Goal: Transaction & Acquisition: Purchase product/service

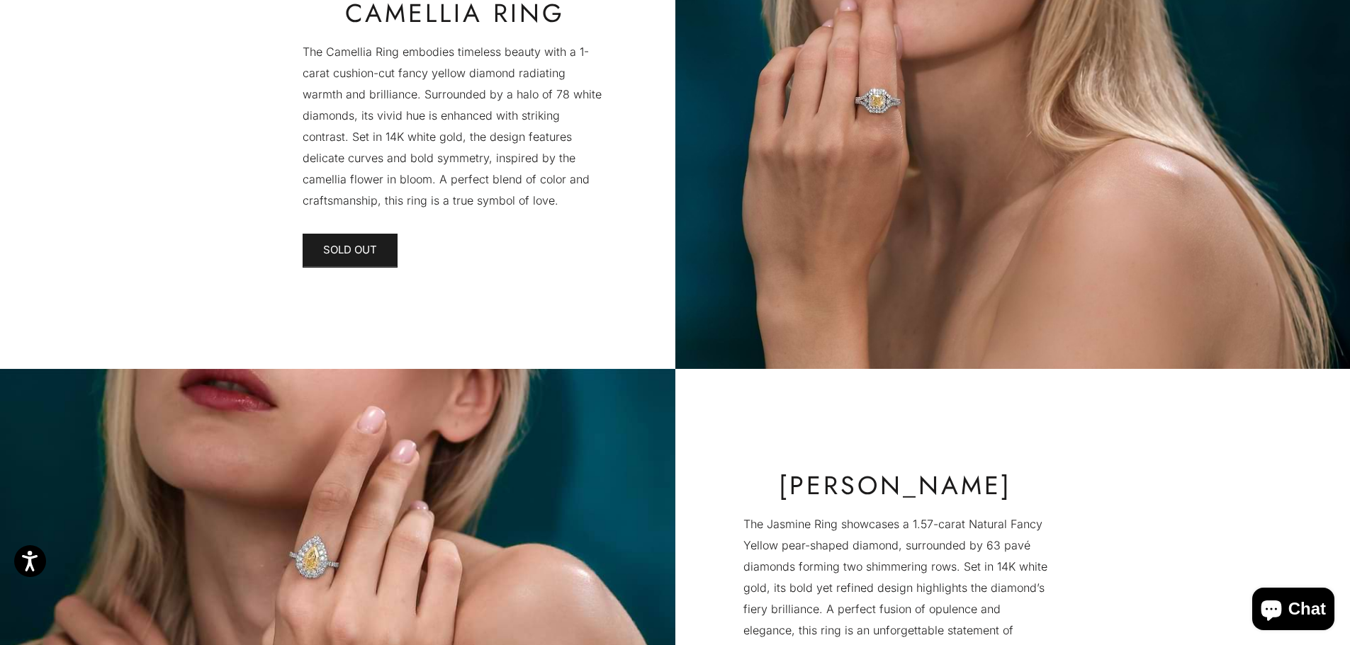
scroll to position [3684, 0]
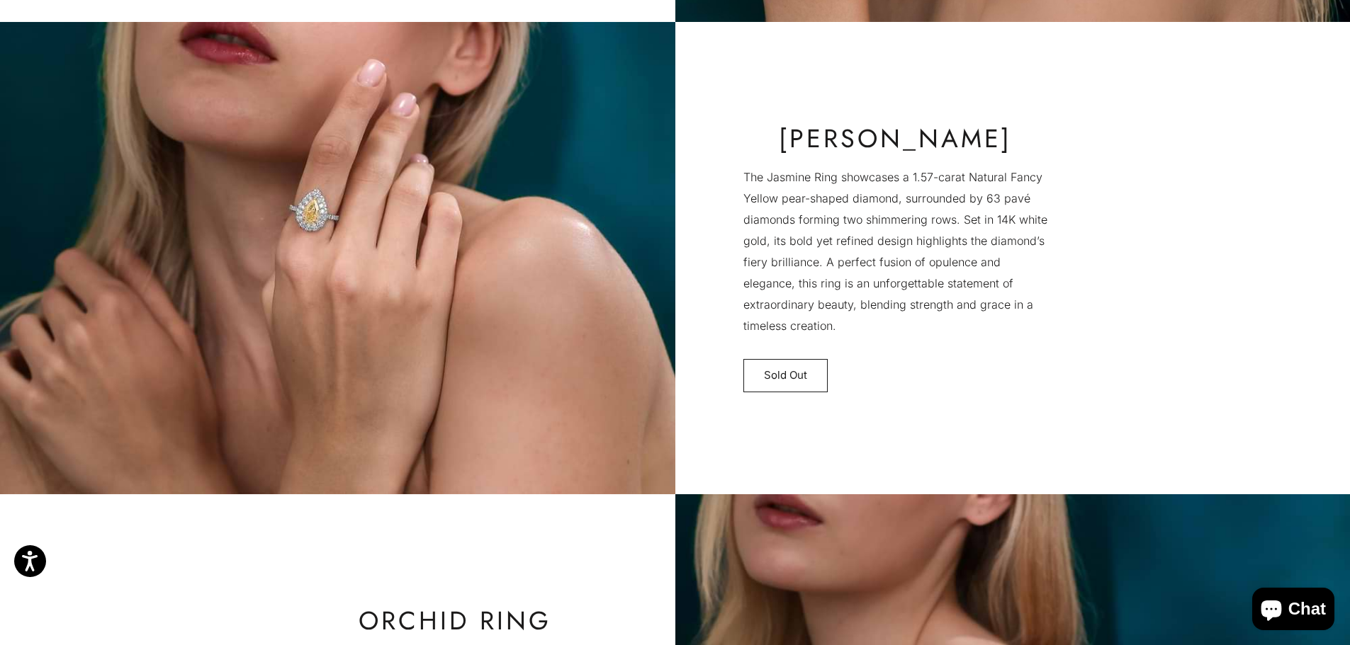
click at [760, 378] on link "Sold Out" at bounding box center [785, 376] width 84 height 34
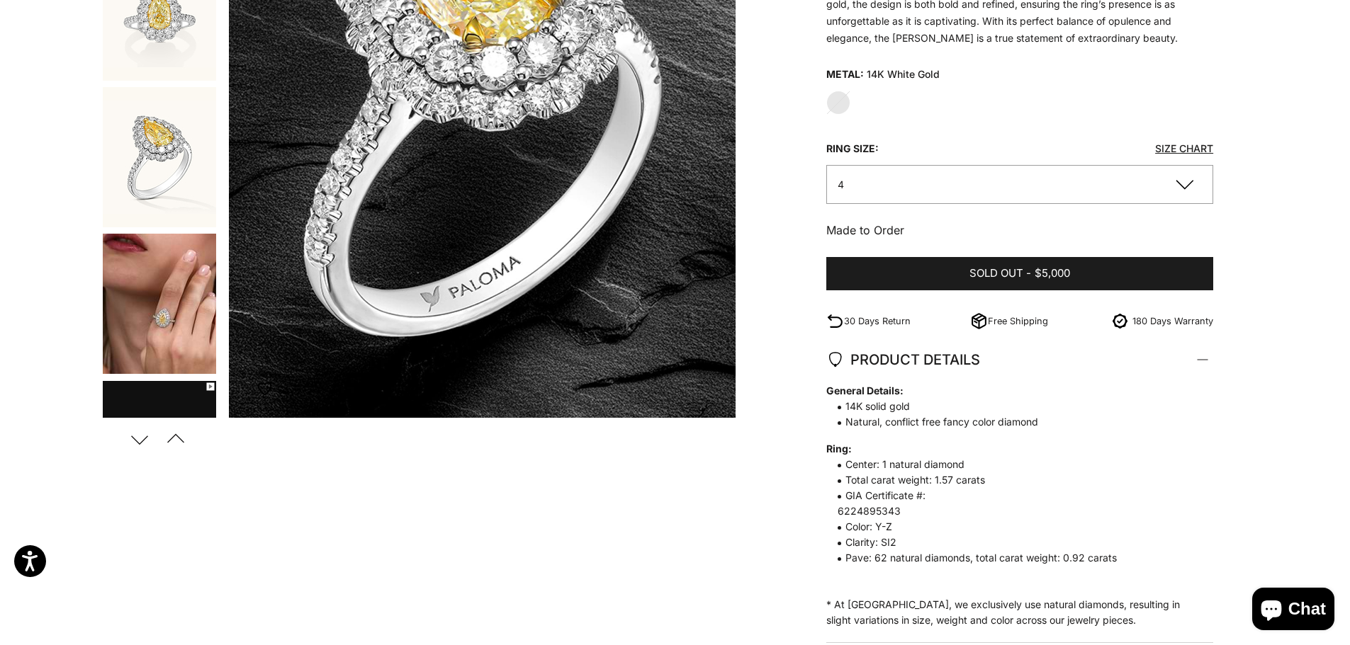
scroll to position [354, 0]
